Goal: Book appointment/travel/reservation

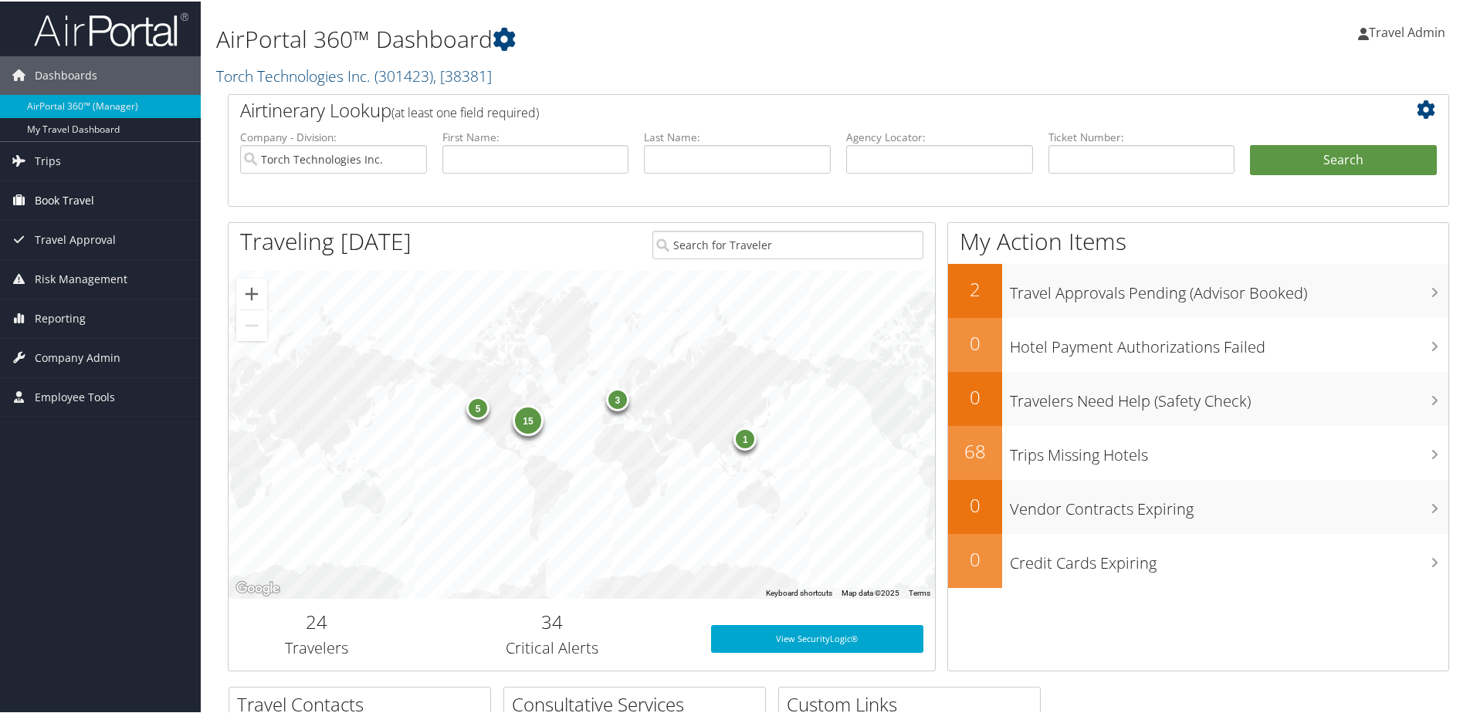
click at [81, 194] on span "Book Travel" at bounding box center [64, 199] width 59 height 39
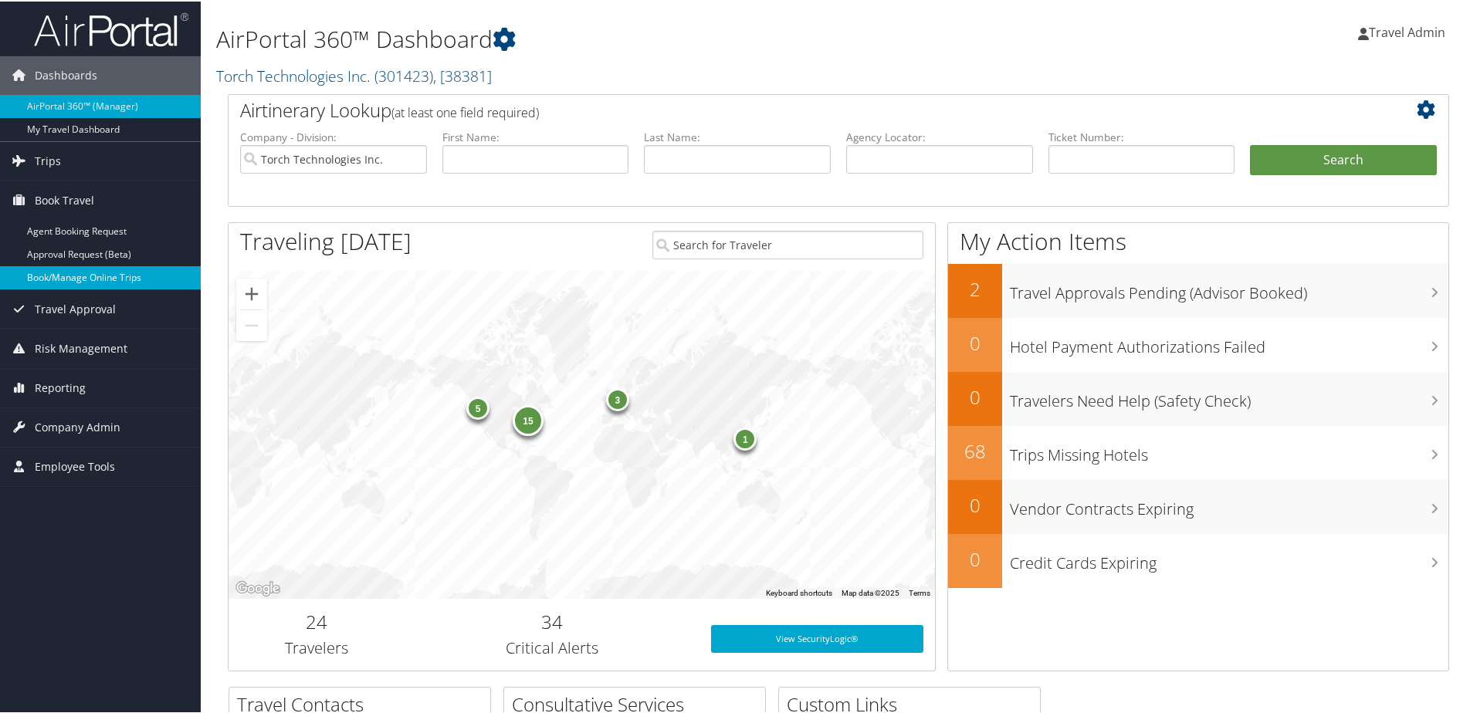
click at [69, 276] on link "Book/Manage Online Trips" at bounding box center [100, 276] width 201 height 23
click at [83, 273] on link "Book/Manage Online Trips" at bounding box center [100, 276] width 201 height 23
